Goal: Transaction & Acquisition: Purchase product/service

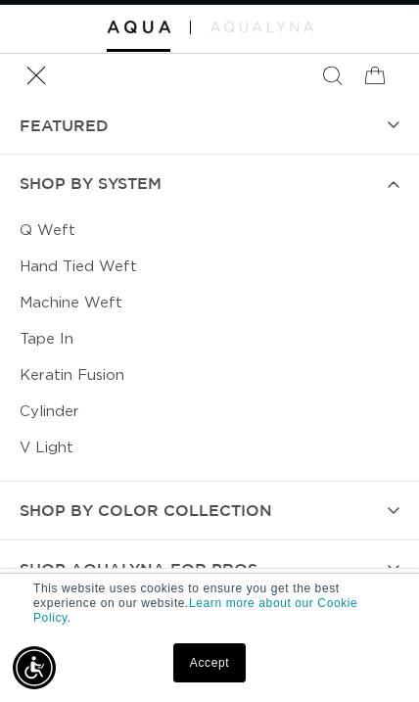
scroll to position [0, 311]
click at [110, 379] on link "Keratin Fusion" at bounding box center [210, 375] width 380 height 36
click at [58, 456] on link "V Light" at bounding box center [210, 448] width 380 height 36
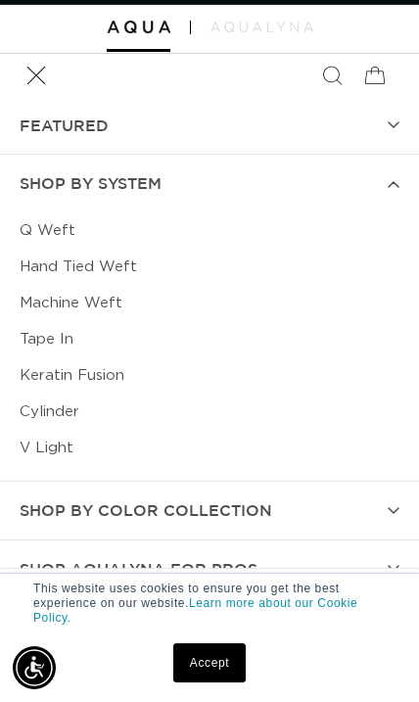
click at [93, 419] on link "Cylinder" at bounding box center [210, 412] width 380 height 36
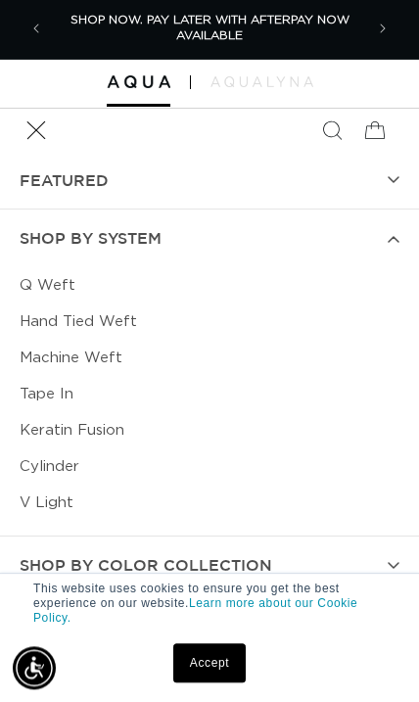
scroll to position [1, 0]
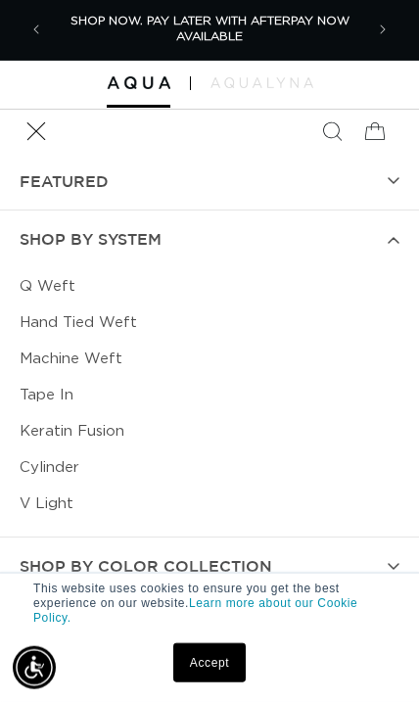
click at [131, 355] on link "Machine Weft" at bounding box center [210, 359] width 380 height 36
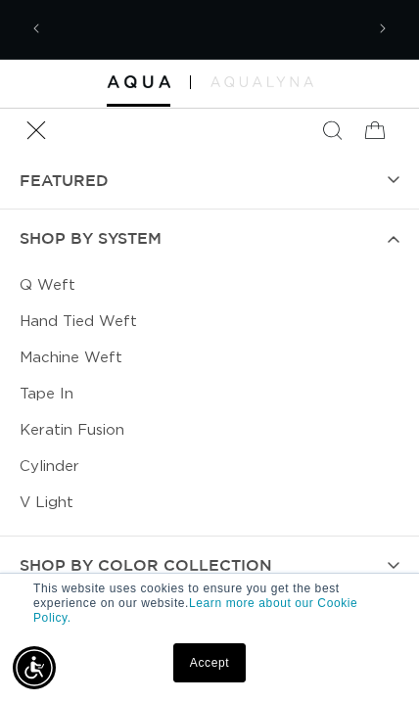
scroll to position [0, 623]
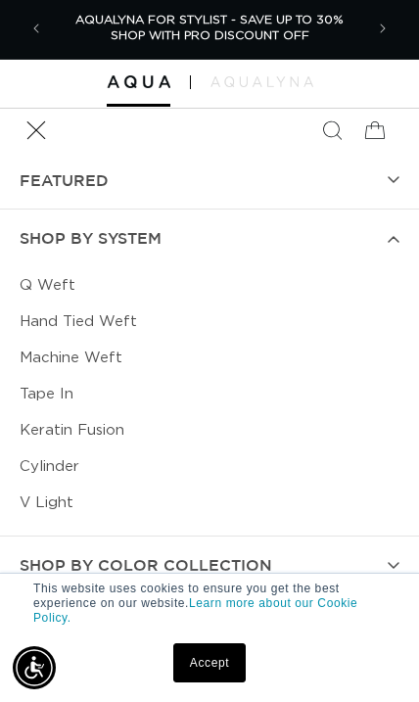
click at [63, 292] on link "Q Weft" at bounding box center [210, 285] width 380 height 36
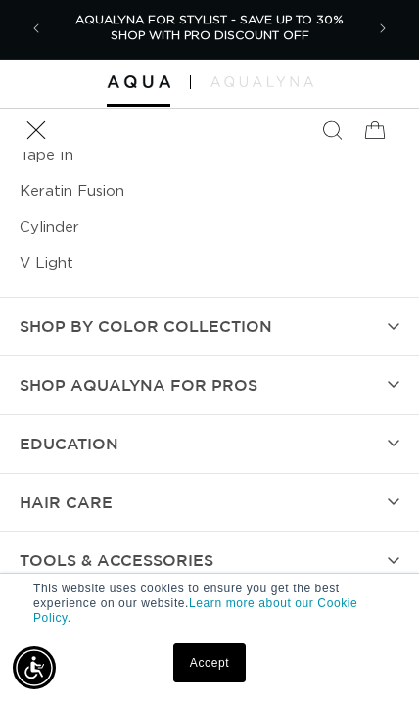
click at [382, 549] on summary "TOOLS & ACCESSORIES" at bounding box center [209, 561] width 419 height 58
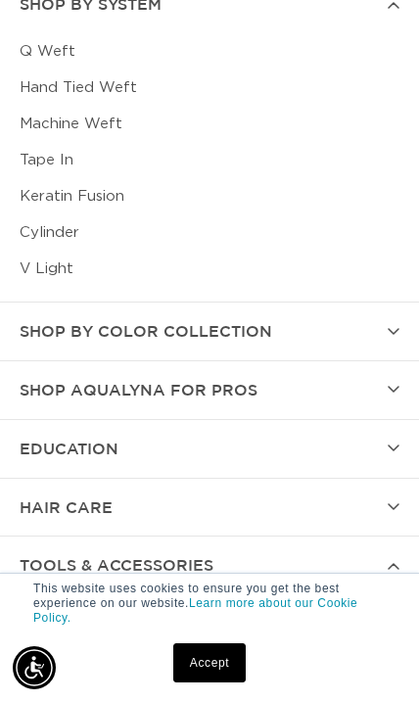
scroll to position [0, 311]
click at [366, 659] on summary "EXPLORE" at bounding box center [209, 675] width 419 height 58
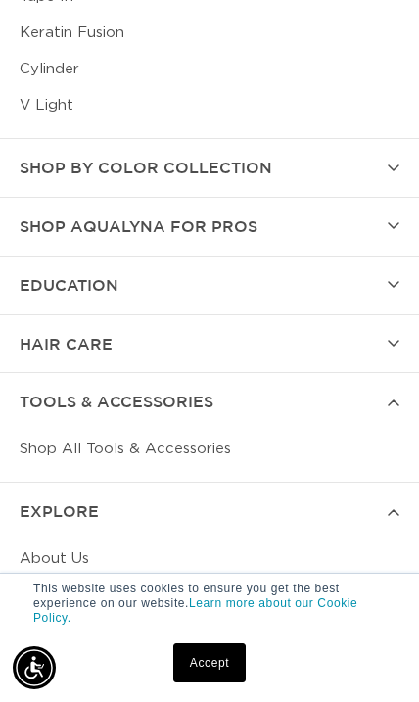
scroll to position [0, 0]
click at [217, 445] on link "Shop All Tools & Accessories" at bounding box center [210, 449] width 380 height 36
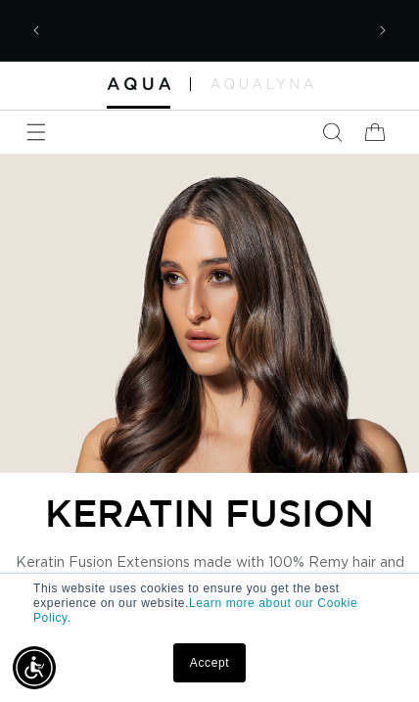
click at [37, 139] on icon "Menu" at bounding box center [35, 131] width 19 height 17
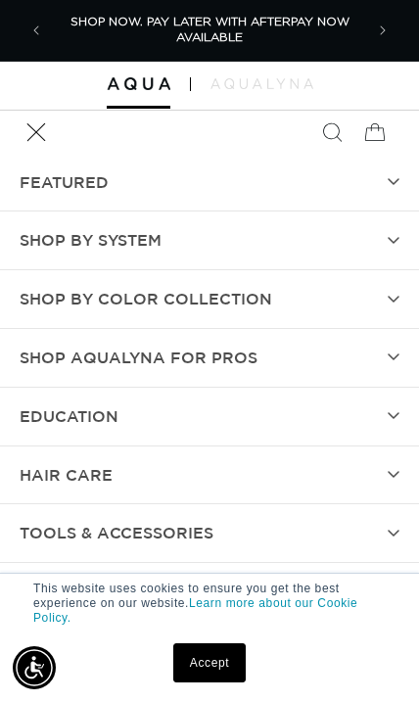
click at [326, 234] on summary "SHOP BY SYSTEM" at bounding box center [209, 241] width 419 height 58
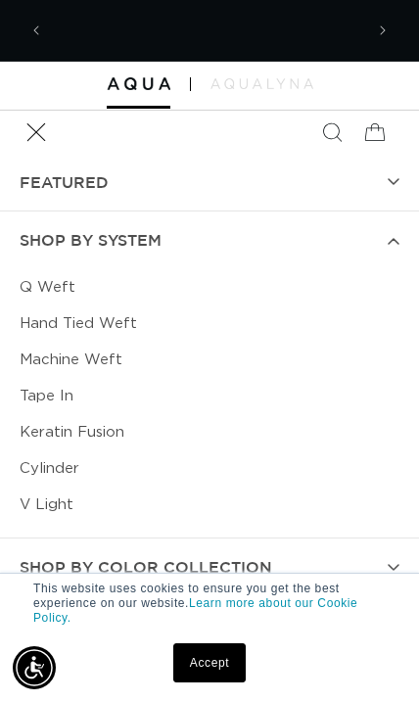
scroll to position [0, 623]
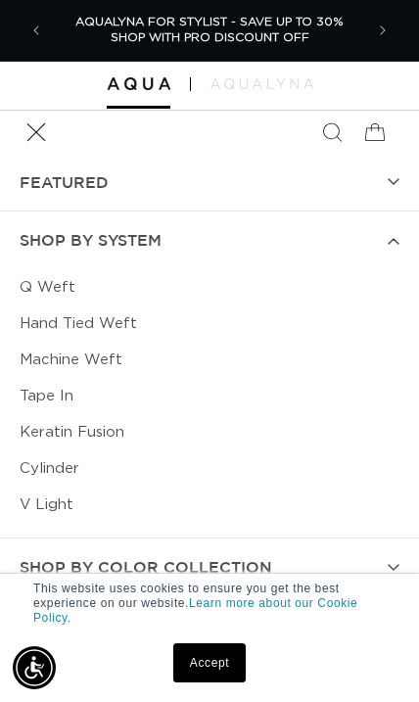
click at [71, 394] on link "Tape In" at bounding box center [210, 396] width 380 height 36
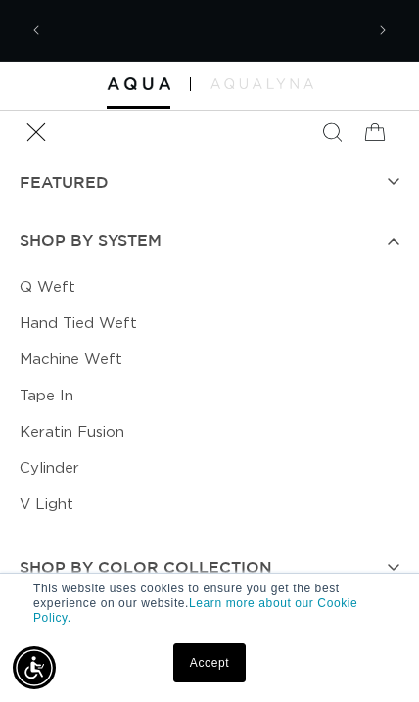
scroll to position [0, 0]
click at [115, 442] on link "Keratin Fusion" at bounding box center [210, 432] width 380 height 36
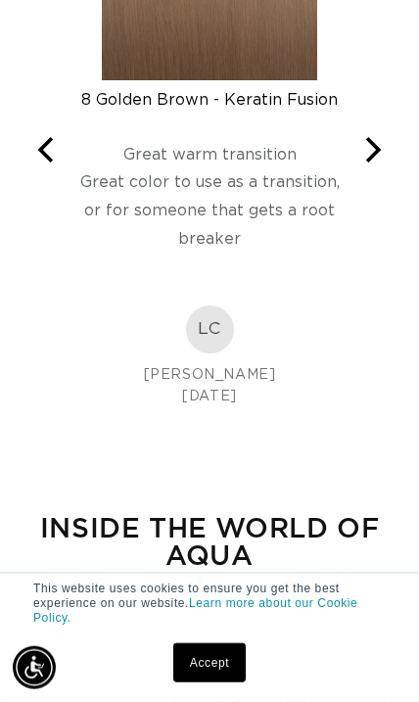
scroll to position [3701, 0]
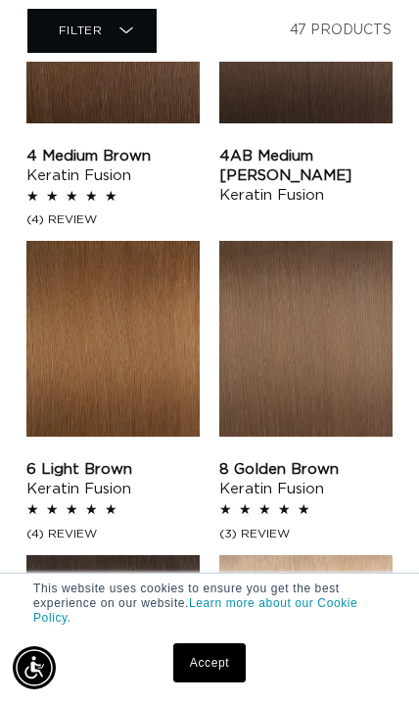
scroll to position [1370, 0]
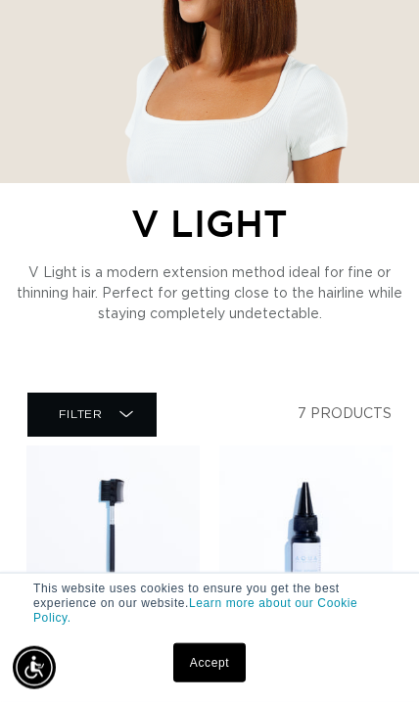
scroll to position [0, 623]
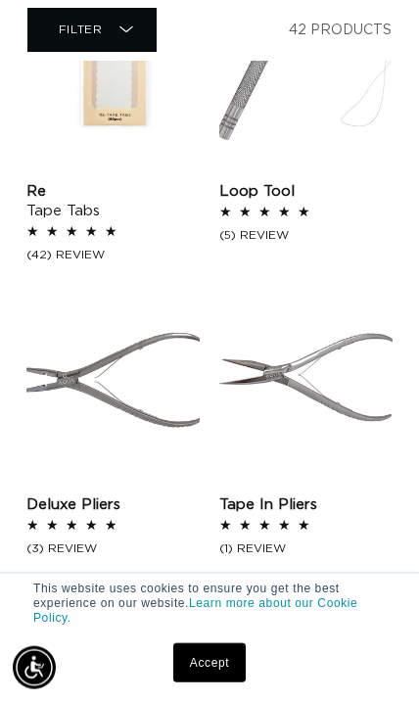
scroll to position [2726, 0]
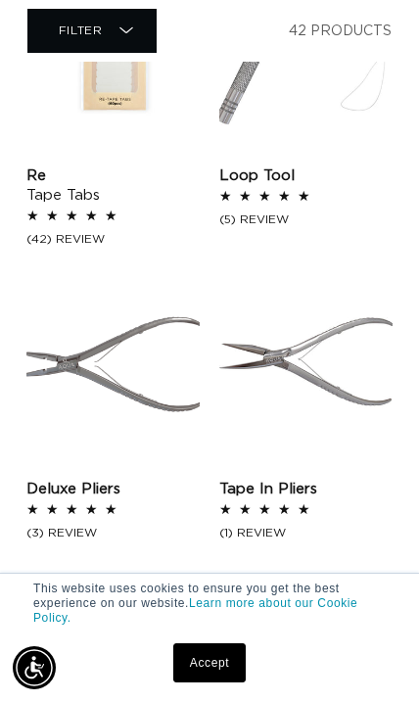
click at [187, 618] on link "2" at bounding box center [187, 628] width 33 height 43
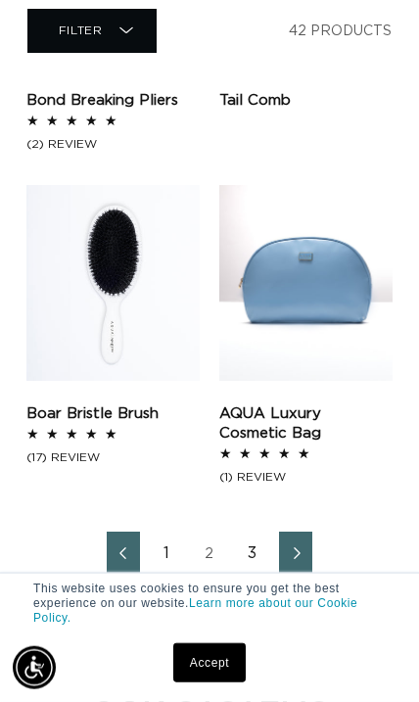
scroll to position [0, 311]
click at [255, 562] on link "3" at bounding box center [252, 553] width 33 height 43
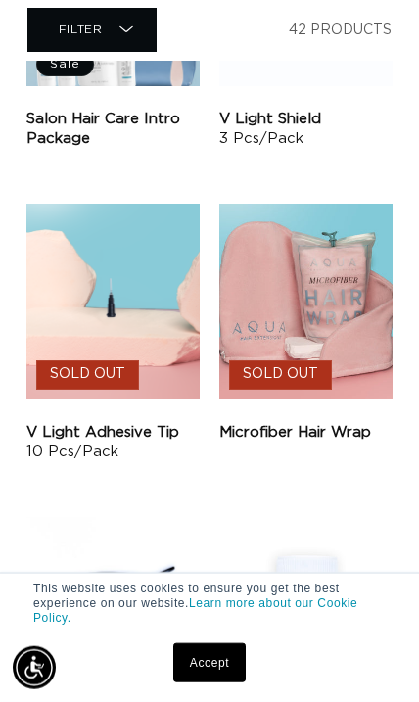
scroll to position [1491, 0]
